Goal: Information Seeking & Learning: Check status

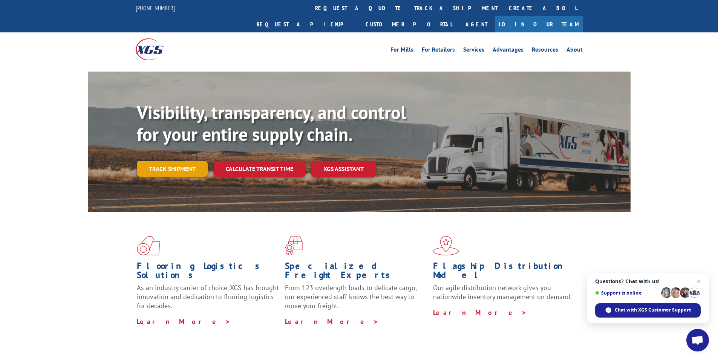
click at [175, 161] on link "Track shipment" at bounding box center [172, 169] width 71 height 16
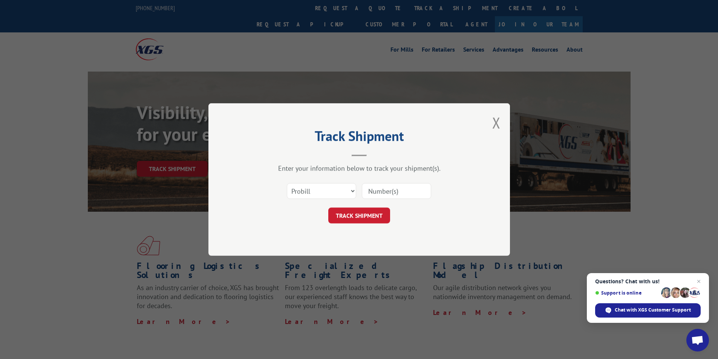
drag, startPoint x: 389, startPoint y: 190, endPoint x: 379, endPoint y: 197, distance: 12.4
click at [389, 190] on input at bounding box center [396, 191] width 69 height 16
paste input "17592422"
type input "17592422"
click at [364, 221] on button "TRACK SHIPMENT" at bounding box center [359, 216] width 62 height 16
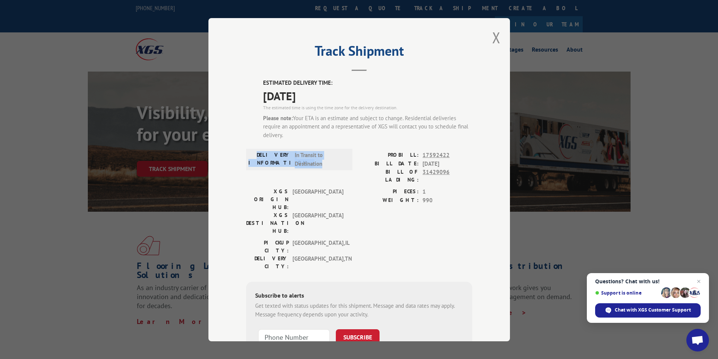
drag, startPoint x: 326, startPoint y: 165, endPoint x: 263, endPoint y: 154, distance: 64.3
click at [263, 154] on div "DELIVERY INFORMATION: In Transit to Destination" at bounding box center [299, 159] width 102 height 17
copy div "DELIVERY INFORMATION: In Transit to Destination"
